Goal: Information Seeking & Learning: Learn about a topic

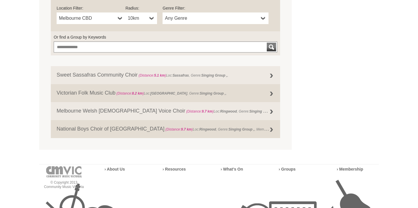
scroll to position [231, 0]
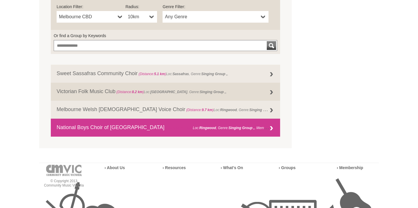
click at [113, 130] on link "National Boys Choir of Australia (Distance: 9.7 km ) Loc: Ringwood , Genre: Sin…" at bounding box center [165, 128] width 229 height 18
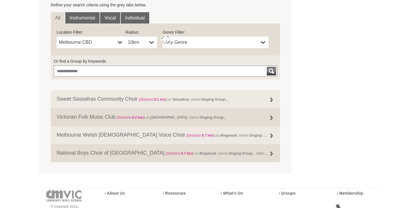
scroll to position [217, 0]
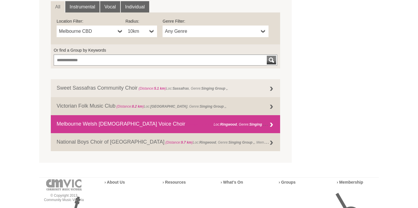
click at [124, 120] on link "Melbourne Welsh Male Voice Choir (Distance: 9.7 km ) Loc: Ringwood , Genre: Sin…" at bounding box center [165, 124] width 229 height 18
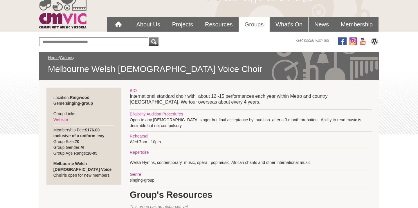
scroll to position [39, 0]
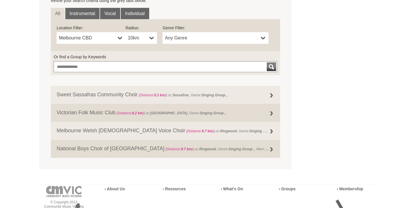
scroll to position [215, 0]
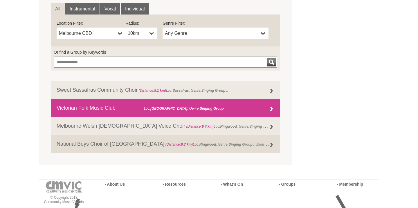
click at [84, 106] on link "Victorian Folk Music Club (Distance: 8.2 km ) Loc: Ringwood East , Genre: Singi…" at bounding box center [165, 108] width 229 height 18
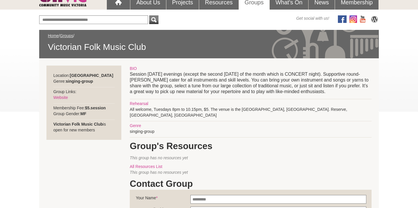
scroll to position [57, 0]
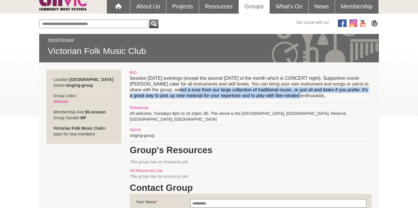
drag, startPoint x: 175, startPoint y: 92, endPoint x: 293, endPoint y: 90, distance: 117.5
click at [293, 90] on p "Session [DATE] evenings (except the second [DATE] of the month which is CONCERT…" at bounding box center [251, 86] width 242 height 23
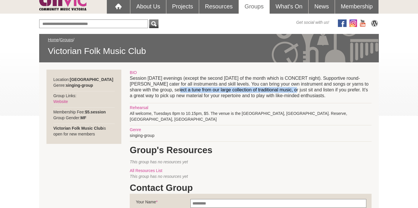
copy p "select a tune from our large collection of traditional music"
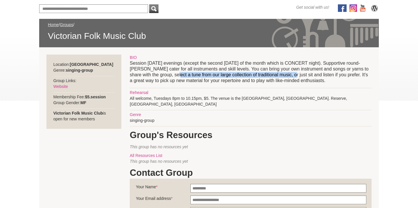
scroll to position [74, 0]
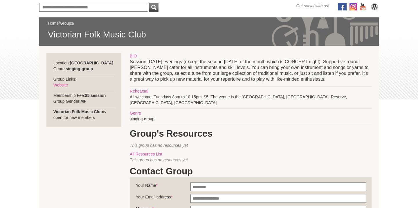
click at [237, 103] on div "BIO Session [DATE] evenings (except the second [DATE] of the month which is CON…" at bounding box center [251, 172] width 242 height 239
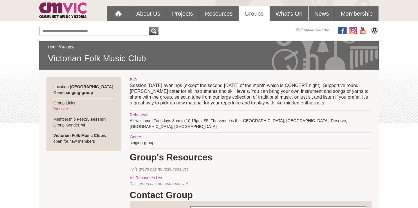
scroll to position [43, 0]
